Goal: Task Accomplishment & Management: Complete application form

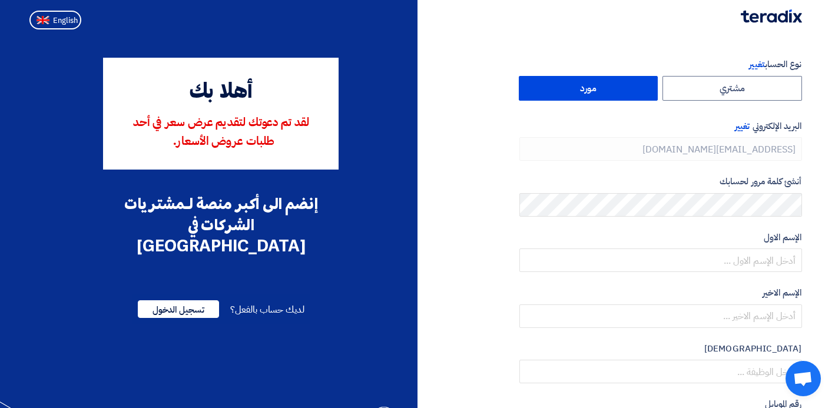
type input "[PHONE_NUMBER]"
click at [61, 18] on span "English" at bounding box center [65, 20] width 25 height 8
type input "Register"
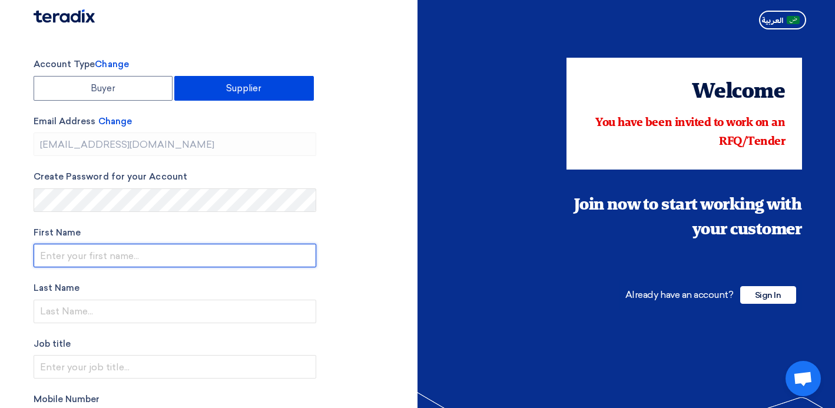
click at [57, 253] on input "text" at bounding box center [175, 256] width 283 height 24
type input "Riad"
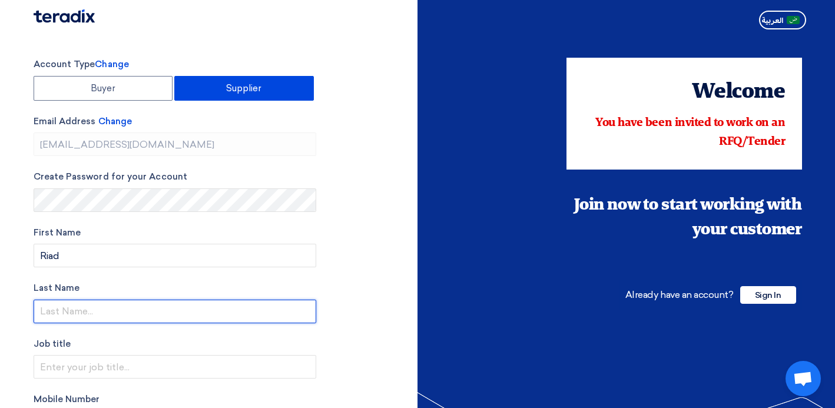
click at [47, 313] on input "text" at bounding box center [175, 312] width 283 height 24
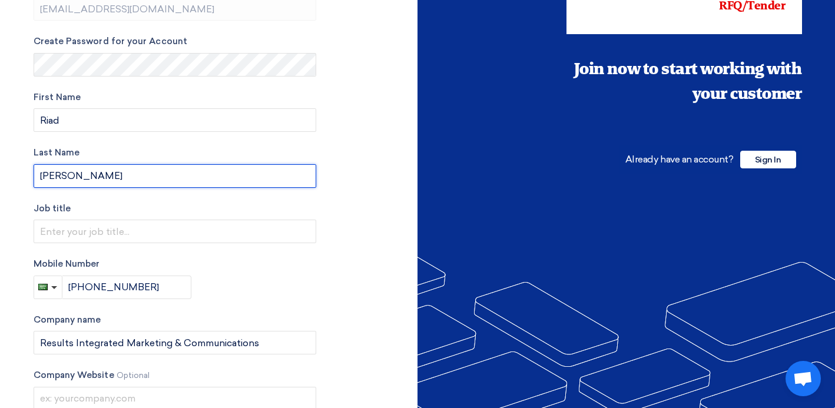
scroll to position [147, 0]
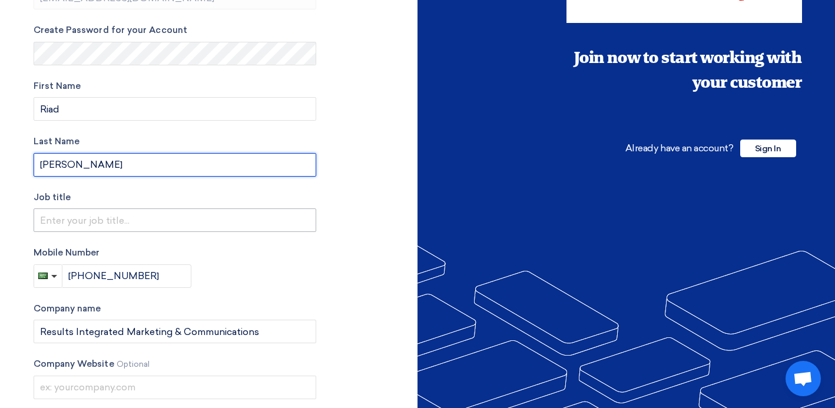
type input "[PERSON_NAME]"
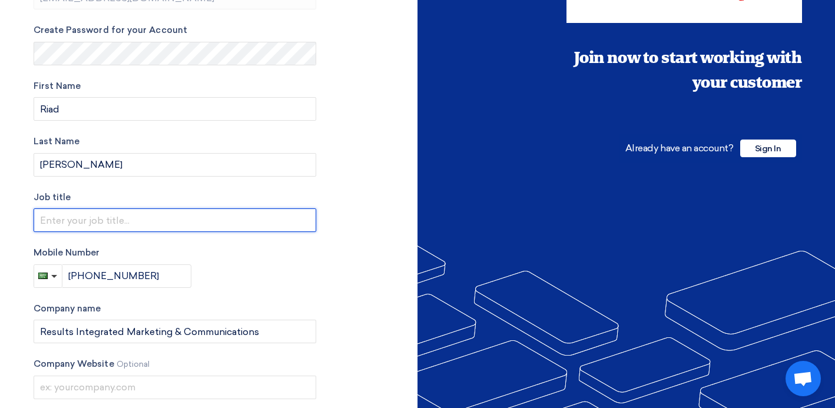
click at [62, 218] on input "text" at bounding box center [175, 220] width 283 height 24
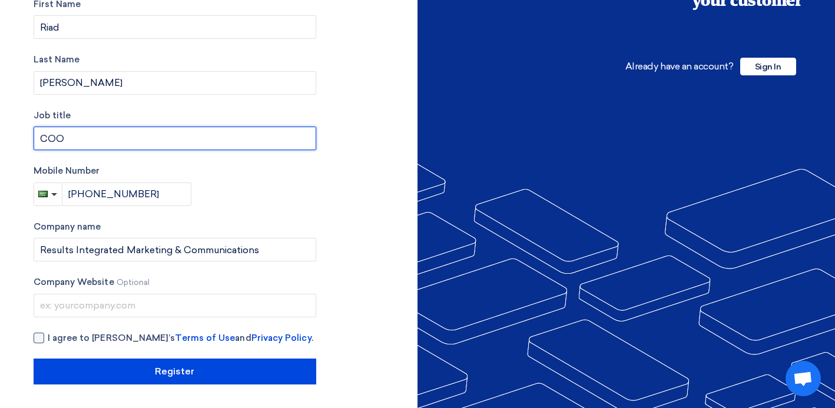
type input "COO"
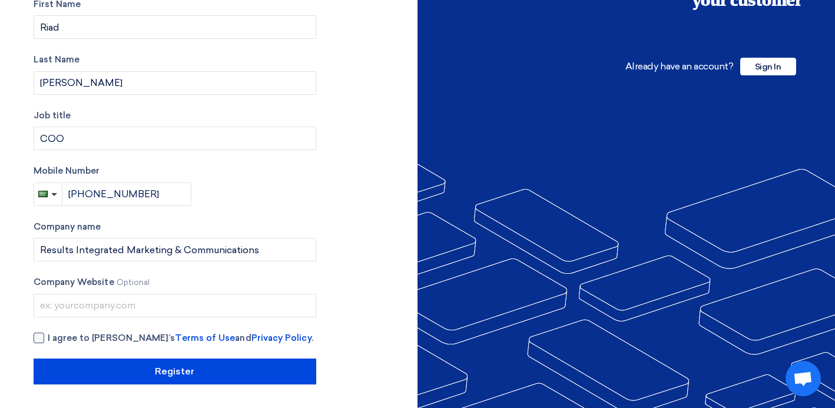
click at [35, 336] on div at bounding box center [39, 338] width 11 height 11
click at [48, 336] on input "I agree to [PERSON_NAME]’s Terms of Use and Privacy Policy ." at bounding box center [189, 343] width 283 height 24
checkbox input "true"
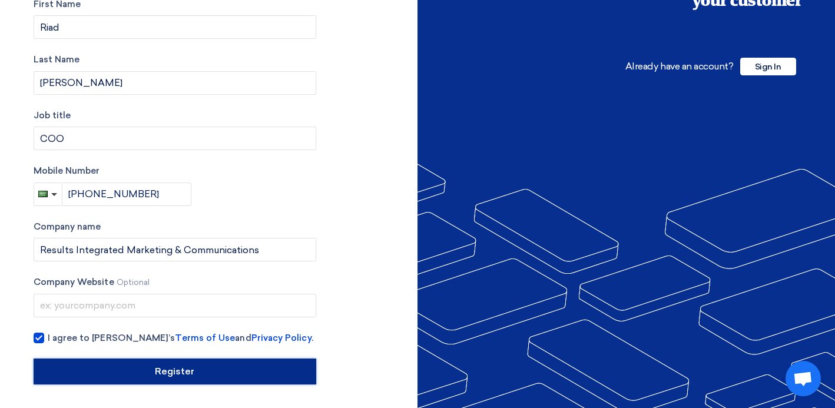
click at [118, 372] on input "Register" at bounding box center [175, 372] width 283 height 26
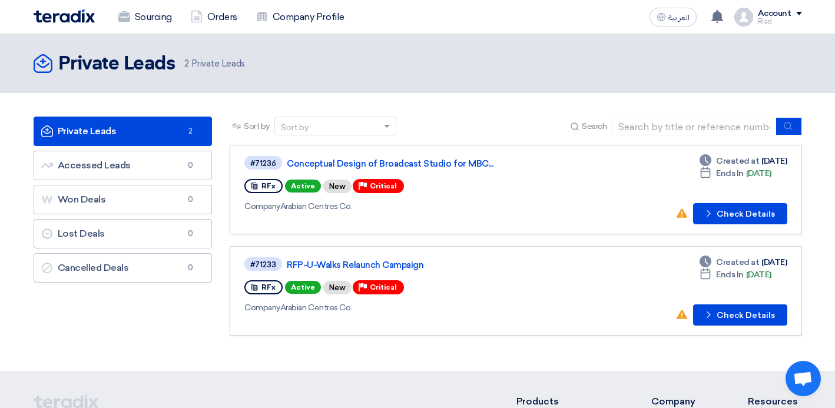
click at [130, 131] on link "Private Leads Private Leads 2" at bounding box center [123, 131] width 179 height 29
click at [734, 317] on button "Check details Check Details" at bounding box center [740, 314] width 94 height 21
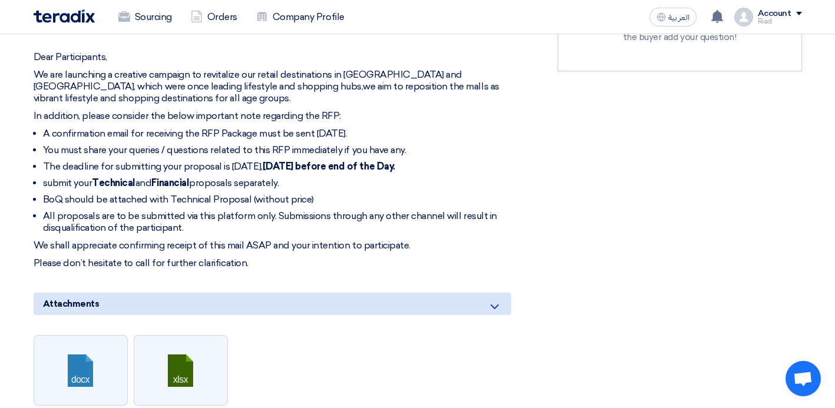
scroll to position [449, 0]
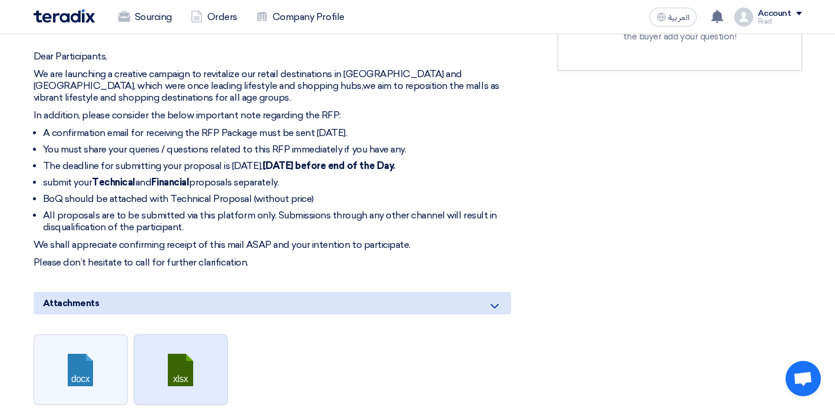
click at [192, 359] on link at bounding box center [181, 370] width 94 height 71
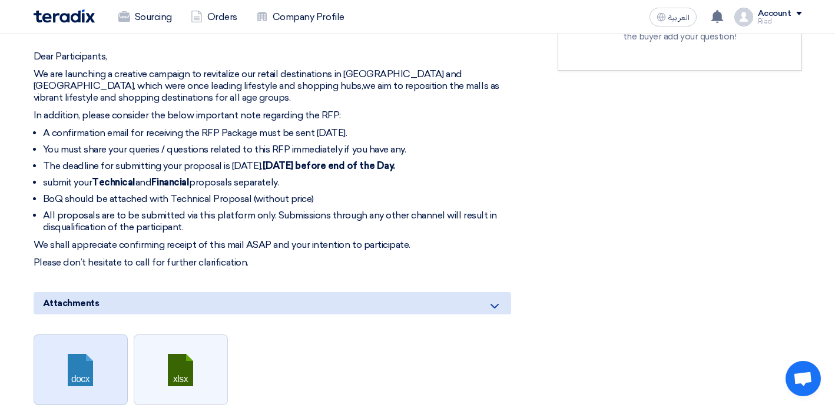
click at [69, 367] on link at bounding box center [81, 370] width 94 height 71
click at [67, 357] on link at bounding box center [81, 370] width 94 height 71
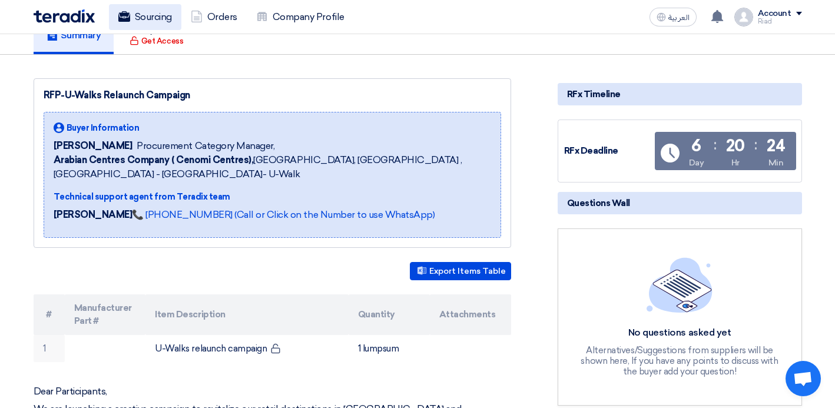
scroll to position [0, 0]
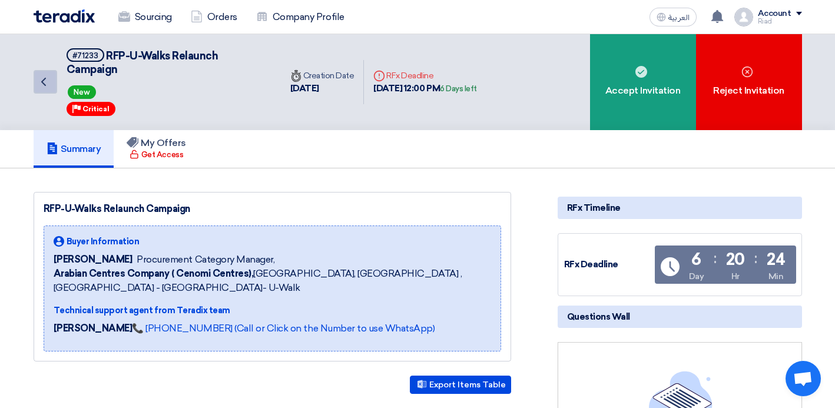
click at [44, 80] on use at bounding box center [43, 82] width 5 height 8
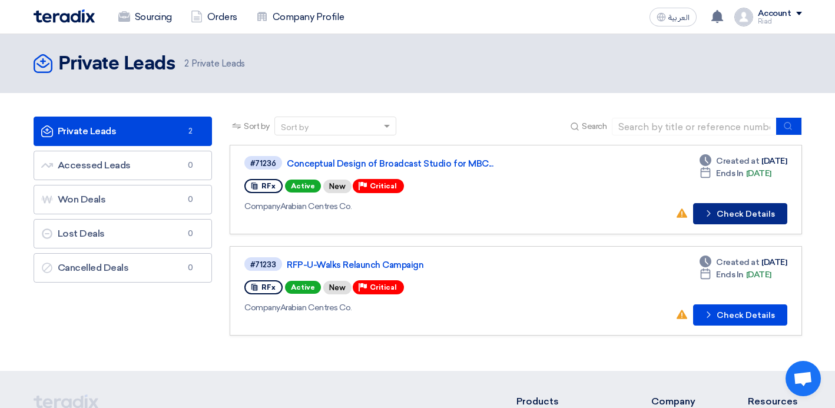
click at [734, 214] on button "Check details Check Details" at bounding box center [740, 213] width 94 height 21
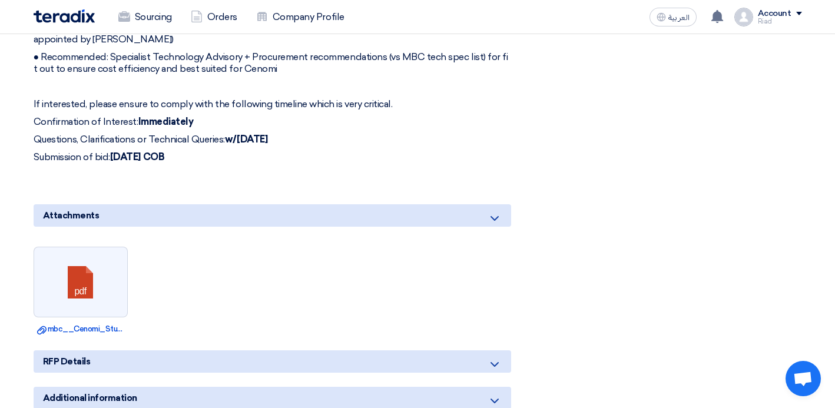
scroll to position [1630, 0]
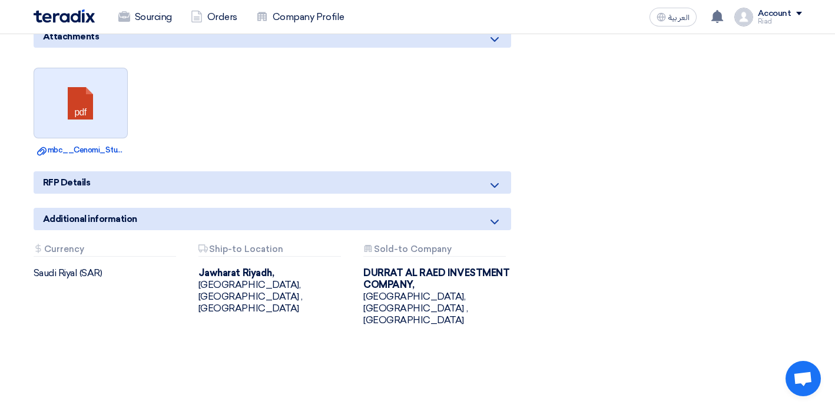
click at [87, 98] on link at bounding box center [81, 103] width 94 height 71
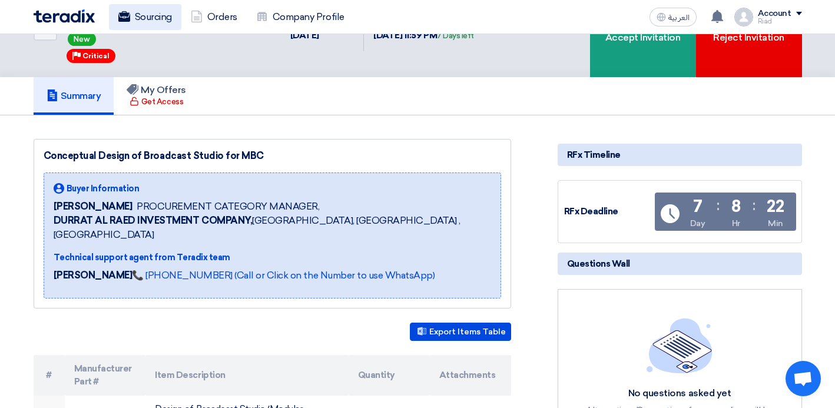
scroll to position [0, 0]
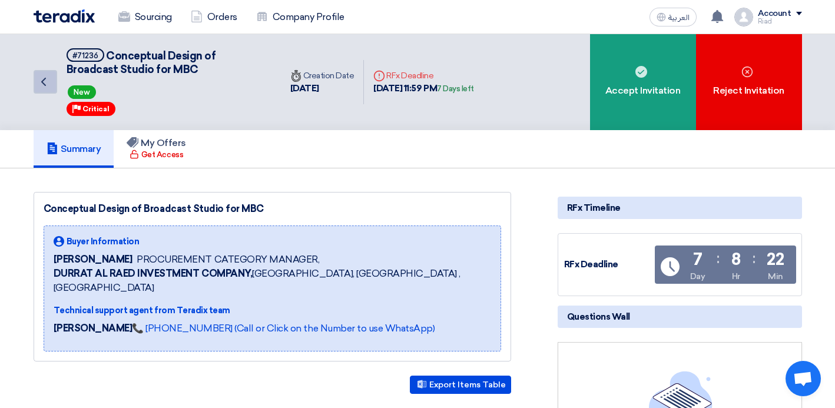
click at [43, 85] on icon "Back" at bounding box center [44, 82] width 14 height 14
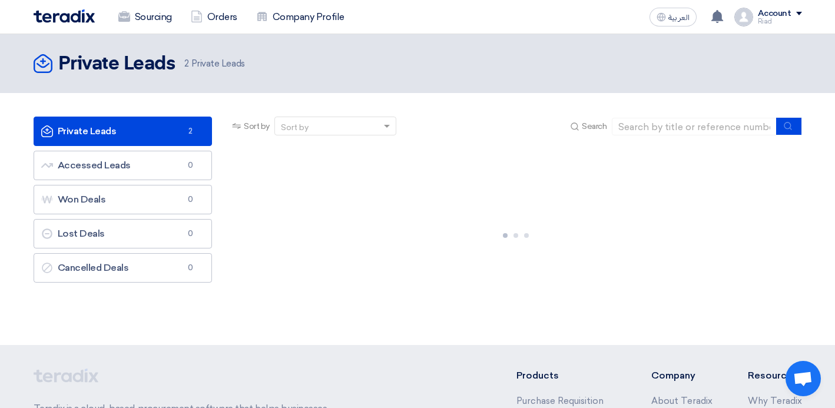
scroll to position [52, 0]
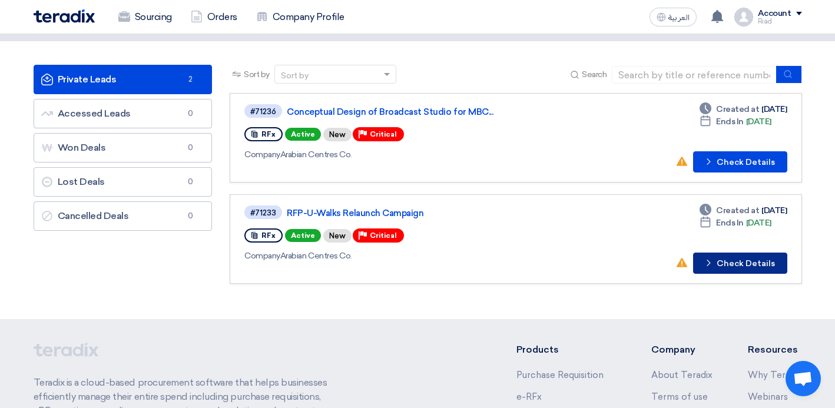
click at [739, 263] on button "Check details Check Details" at bounding box center [740, 263] width 94 height 21
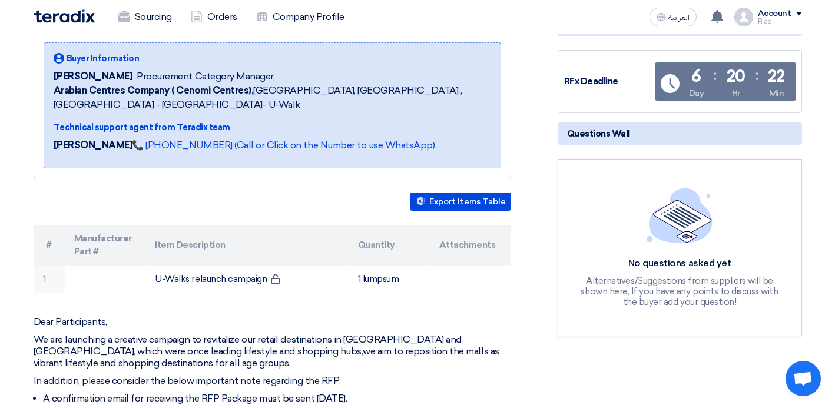
scroll to position [215, 0]
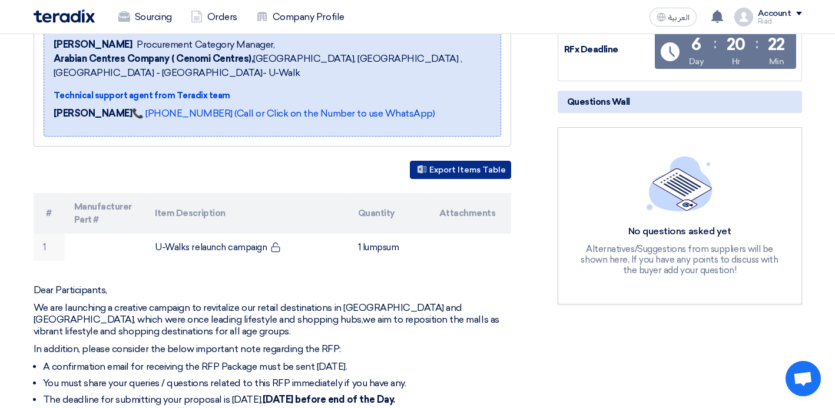
click at [447, 171] on button "Export Items Table" at bounding box center [460, 170] width 101 height 18
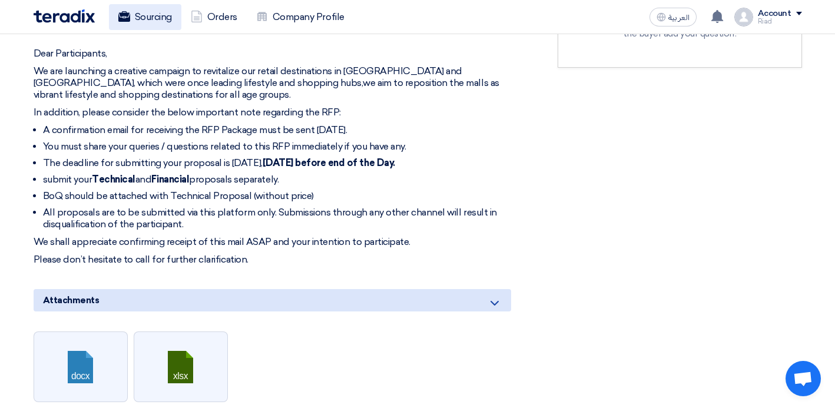
scroll to position [476, 0]
